Goal: Information Seeking & Learning: Learn about a topic

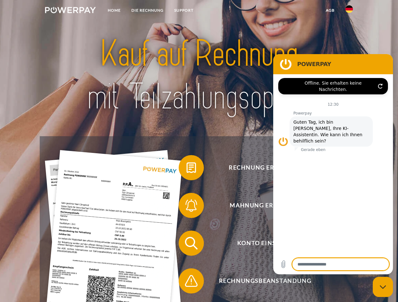
click at [70, 11] on img at bounding box center [70, 10] width 51 height 6
click at [349, 11] on img at bounding box center [349, 9] width 8 height 8
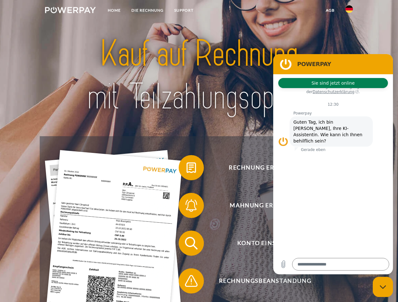
click at [330, 10] on link "agb" at bounding box center [330, 10] width 20 height 11
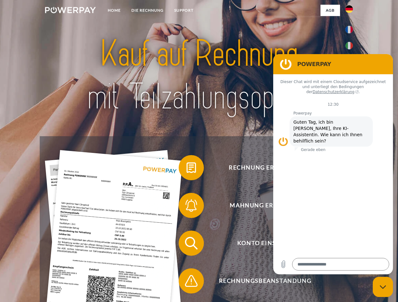
click at [186, 169] on span at bounding box center [181, 167] width 31 height 31
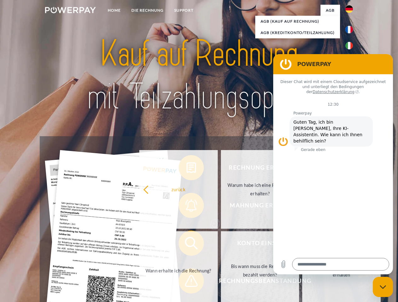
click at [186, 207] on div "Rechnung erhalten? Mahnung erhalten? Konto einsehen" at bounding box center [199, 262] width 318 height 252
click at [221, 245] on link "Bis wann muss die Rechnung bezahlt werden?" at bounding box center [260, 270] width 78 height 79
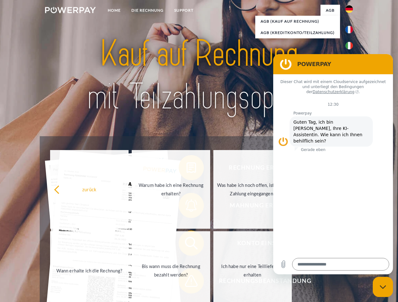
click at [186, 282] on span at bounding box center [181, 280] width 31 height 31
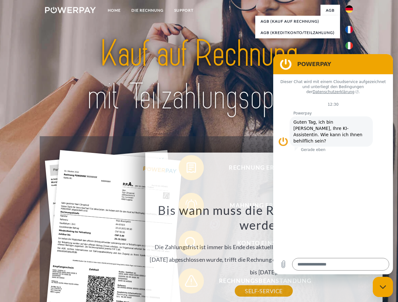
click at [383, 287] on icon "Messaging-Fenster schließen" at bounding box center [382, 287] width 7 height 4
type textarea "*"
